Goal: Download file/media

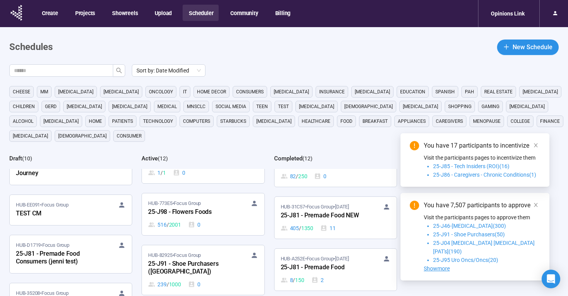
scroll to position [190, 0]
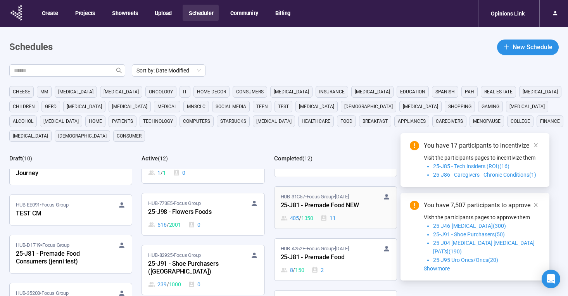
click at [346, 201] on div "25-J81 - Premade Food NEW" at bounding box center [323, 206] width 85 height 10
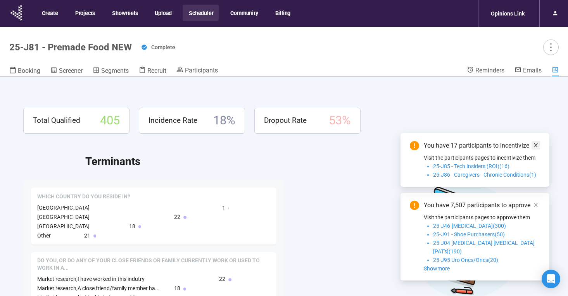
click at [535, 148] on icon "close" at bounding box center [535, 145] width 5 height 5
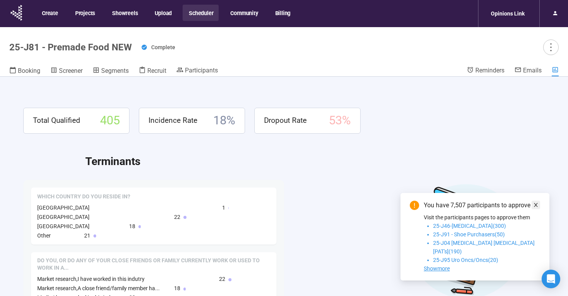
click at [536, 207] on icon "close" at bounding box center [536, 205] width 4 height 4
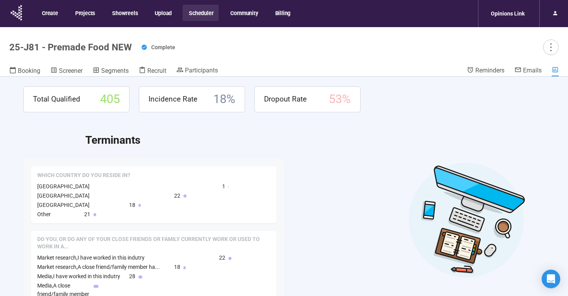
scroll to position [22, 0]
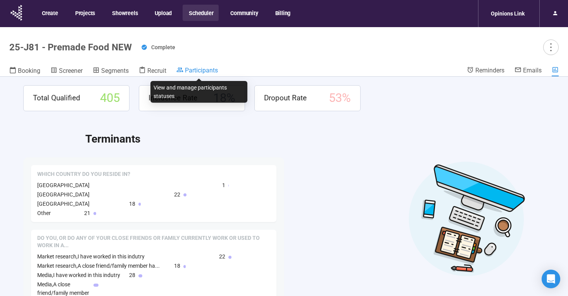
click at [196, 71] on span "Participants" at bounding box center [201, 70] width 33 height 7
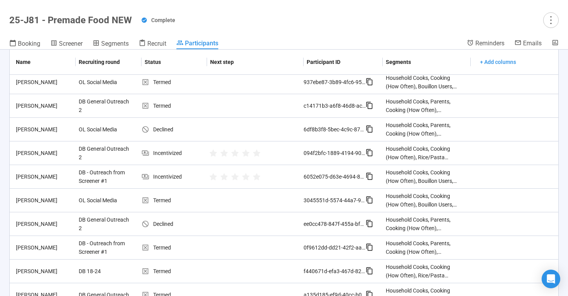
scroll to position [457, 0]
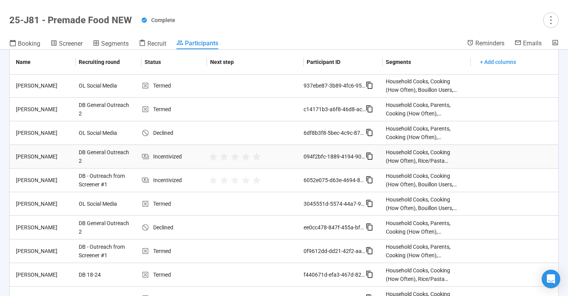
click at [70, 152] on div "Joseph Handline" at bounding box center [44, 156] width 63 height 9
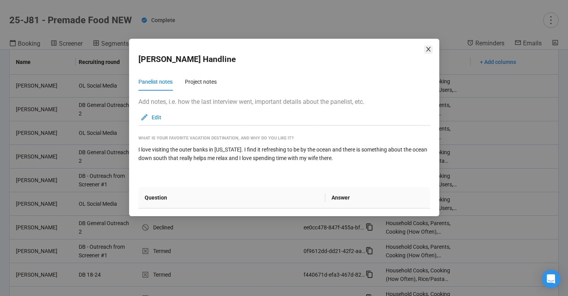
click at [430, 46] on icon "close" at bounding box center [428, 49] width 6 height 6
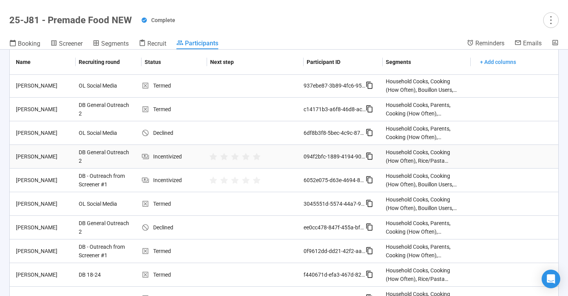
click at [27, 152] on div "Joseph Handline" at bounding box center [44, 156] width 63 height 9
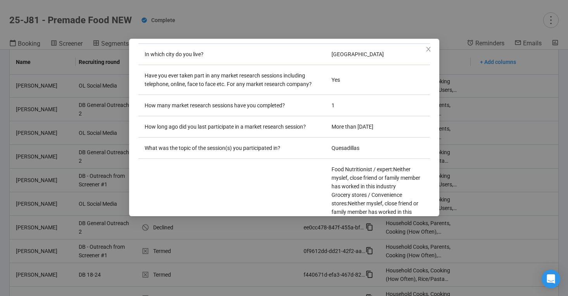
scroll to position [0, 0]
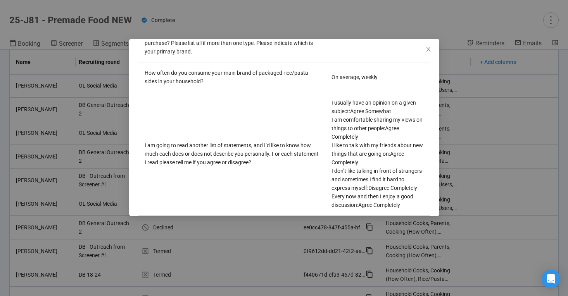
scroll to position [2592, 0]
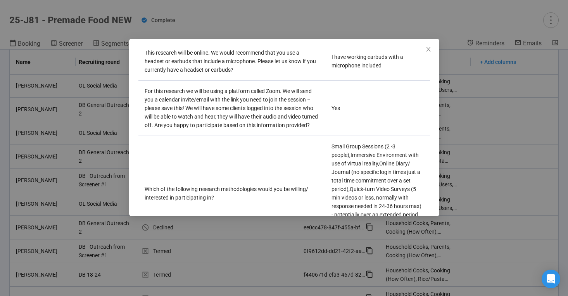
click at [425, 51] on icon "close" at bounding box center [428, 49] width 6 height 6
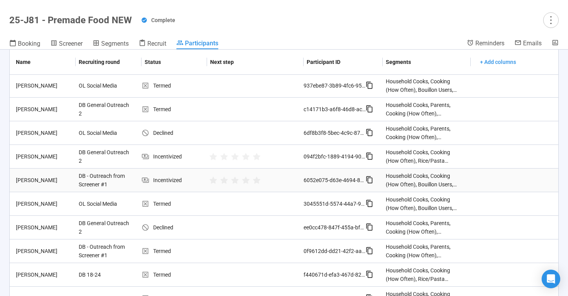
click at [40, 176] on div "Brenan Willson" at bounding box center [44, 180] width 63 height 9
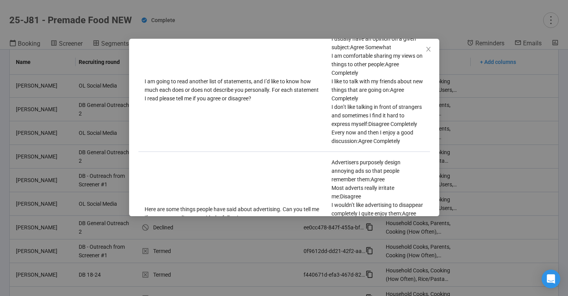
scroll to position [2634, 0]
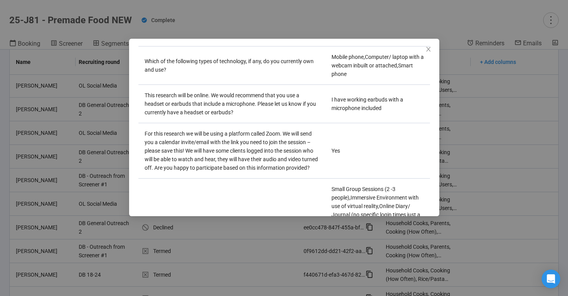
click at [428, 48] on icon "close" at bounding box center [428, 49] width 4 height 5
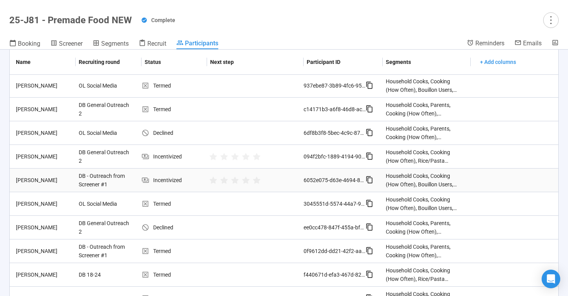
drag, startPoint x: 42, startPoint y: 171, endPoint x: 64, endPoint y: 170, distance: 21.7
click at [64, 176] on div "Brenan Willson" at bounding box center [44, 180] width 63 height 9
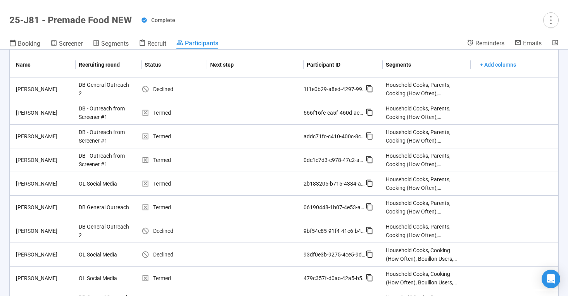
scroll to position [0, 0]
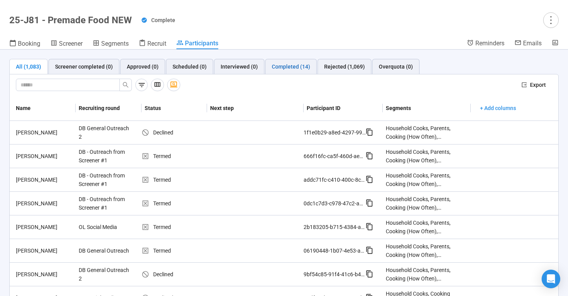
click at [289, 68] on div "Completed (14)" at bounding box center [291, 66] width 38 height 9
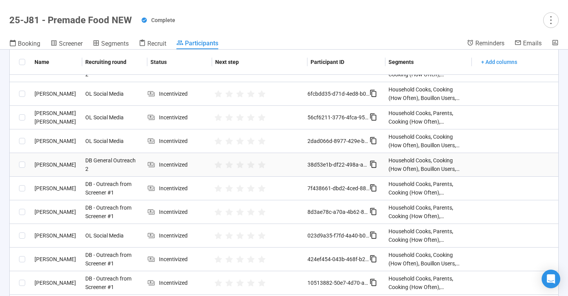
scroll to position [111, 0]
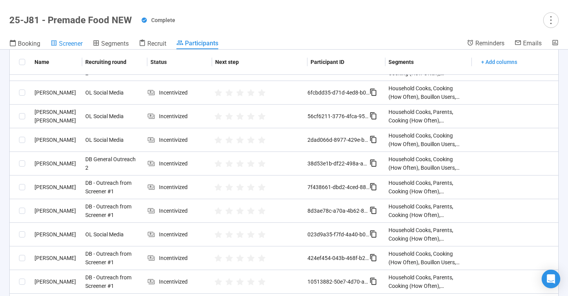
click at [73, 44] on span "Screener" at bounding box center [71, 43] width 24 height 7
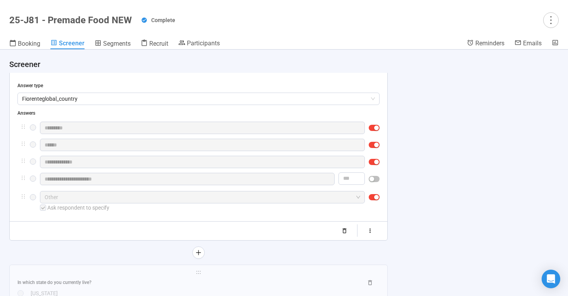
scroll to position [302, 0]
click at [156, 46] on span "Recruit" at bounding box center [158, 43] width 19 height 7
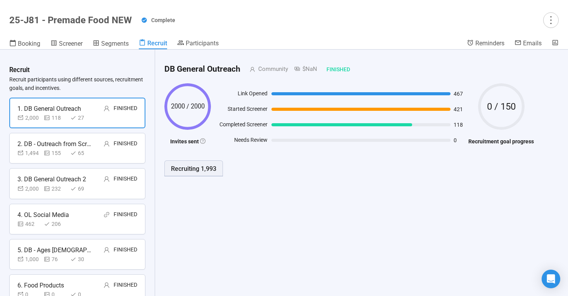
click at [58, 141] on div "2. DB - Outreach from Screener #1" at bounding box center [54, 144] width 74 height 10
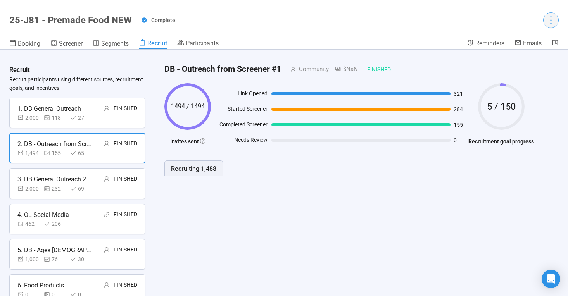
click at [553, 14] on button "button" at bounding box center [550, 19] width 15 height 15
click at [80, 109] on div "1. DB General Outreach" at bounding box center [49, 109] width 64 height 10
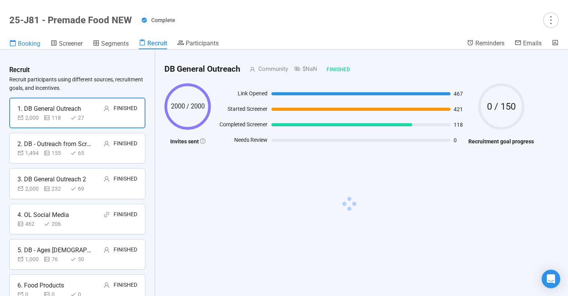
click at [30, 47] on link "Booking" at bounding box center [24, 44] width 31 height 10
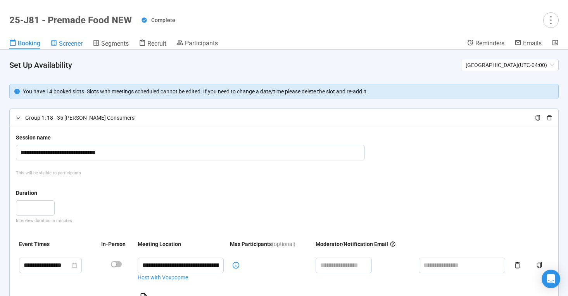
click at [73, 43] on span "Screener" at bounding box center [71, 43] width 24 height 7
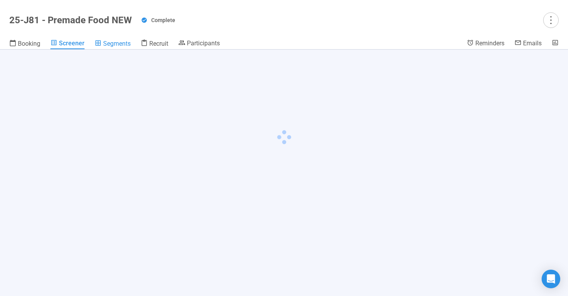
click at [123, 45] on span "Segments" at bounding box center [117, 43] width 28 height 7
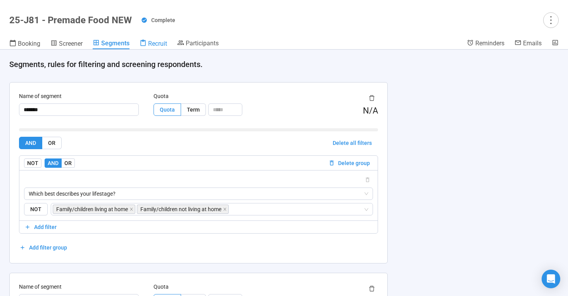
click at [155, 44] on span "Recruit" at bounding box center [157, 43] width 19 height 7
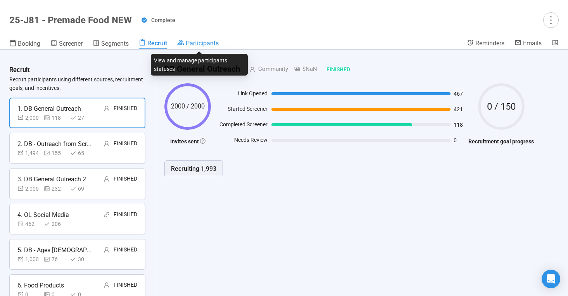
click at [193, 43] on span "Participants" at bounding box center [202, 43] width 33 height 7
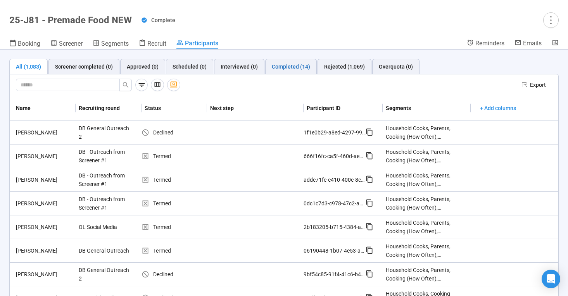
click at [284, 63] on div "Completed (14)" at bounding box center [291, 66] width 38 height 9
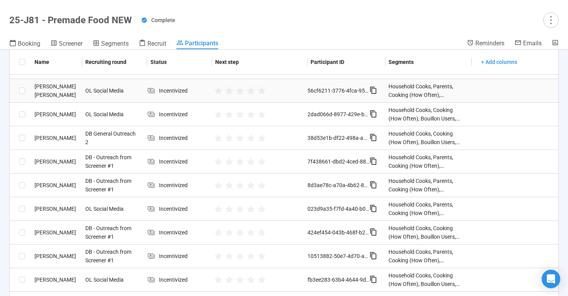
scroll to position [138, 0]
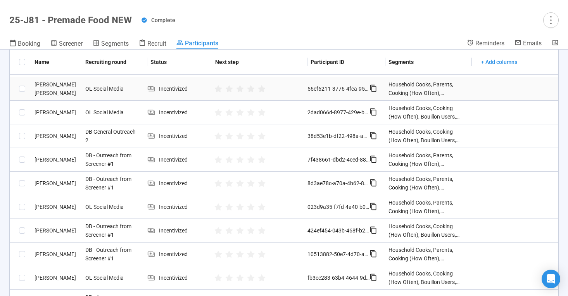
click at [60, 89] on div "Laura Adriana D." at bounding box center [56, 88] width 51 height 17
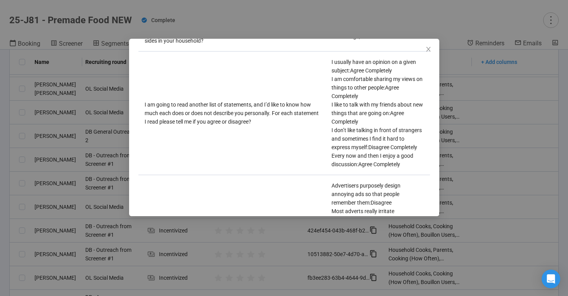
scroll to position [2659, 0]
